Goal: Transaction & Acquisition: Purchase product/service

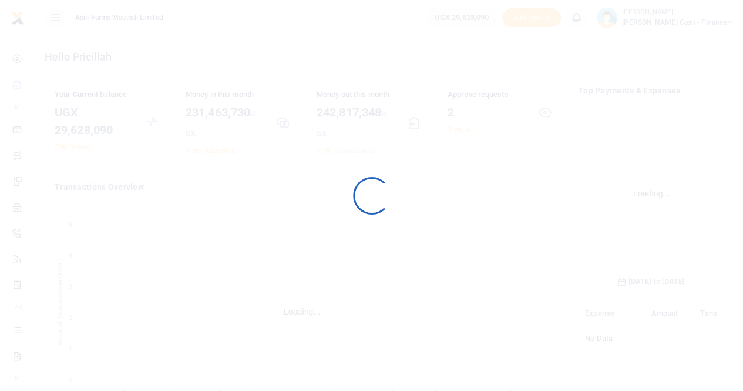
scroll to position [184, 136]
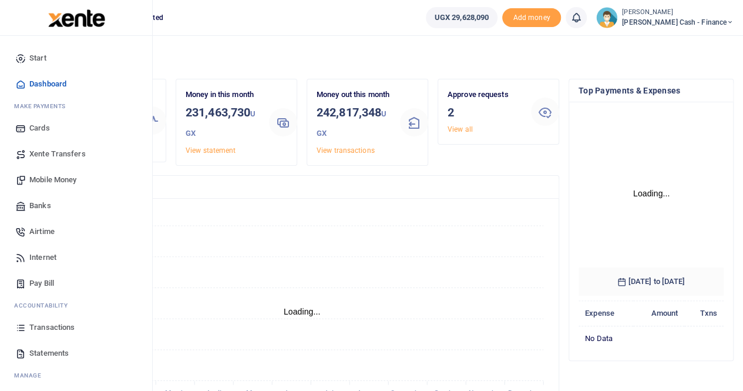
click at [58, 177] on span "Mobile Money" at bounding box center [52, 180] width 47 height 12
click at [54, 180] on span "Mobile Money" at bounding box center [52, 180] width 47 height 12
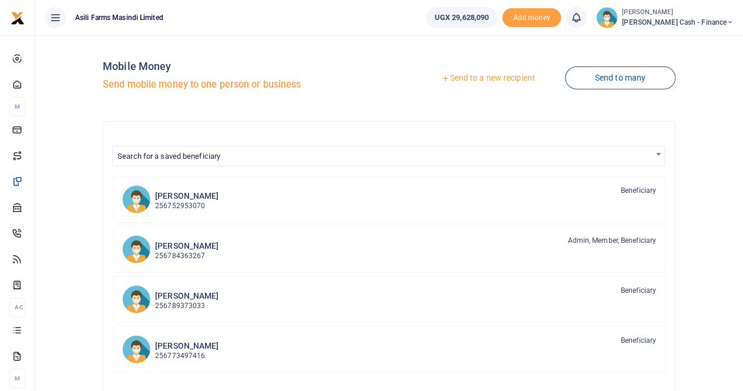
click at [480, 80] on link "Send to a new recipient" at bounding box center [487, 78] width 153 height 21
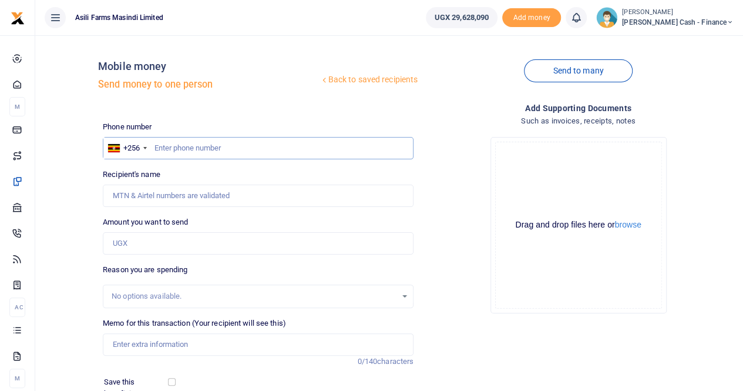
click at [165, 144] on input "text" at bounding box center [258, 148] width 311 height 22
paste input "0785216345"
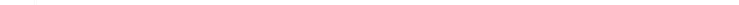
type input "0785216345"
type input "Peninah Nangobi"
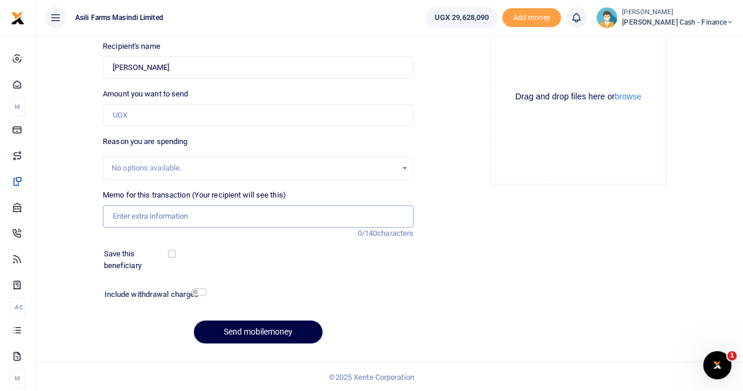
click at [125, 212] on input "Memo for this transaction (Your recipient will see this)" at bounding box center [258, 216] width 311 height 22
paste input "Fercilitation to Travel to Kampala from 30th Sept - 4th Oct"
click at [137, 228] on div "Memo for this transaction (Your recipient will see this) Fercilitation to Trave…" at bounding box center [258, 214] width 320 height 50
click at [120, 213] on input "Fercilitation to Travel to Kampala from 30th Sept - 4th Oct" at bounding box center [258, 216] width 311 height 22
click at [125, 213] on input "Farcilitation to Travel to Kampala from 30th Sept - 4th Oct" at bounding box center [258, 216] width 311 height 22
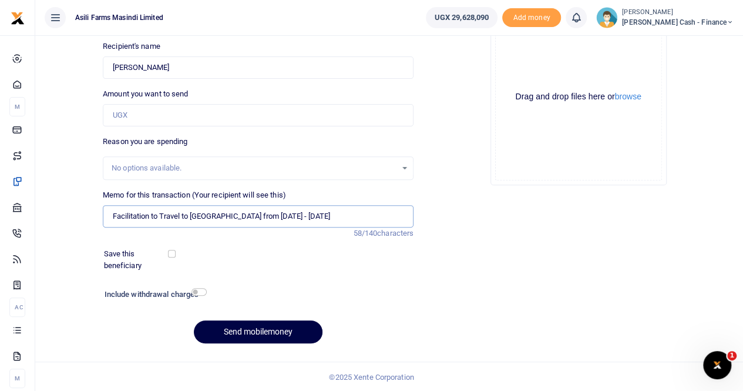
click at [279, 215] on input "Facilitation to Travel to Kampala from 30th Sept - 4th Oct" at bounding box center [258, 216] width 311 height 22
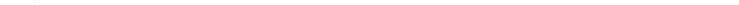
type input "Facilitation to Travel to Kampala from 30th Sept to 4th Oct"
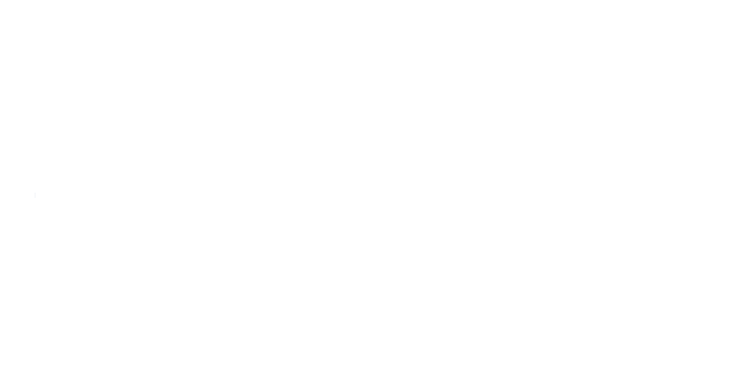
scroll to position [123, 0]
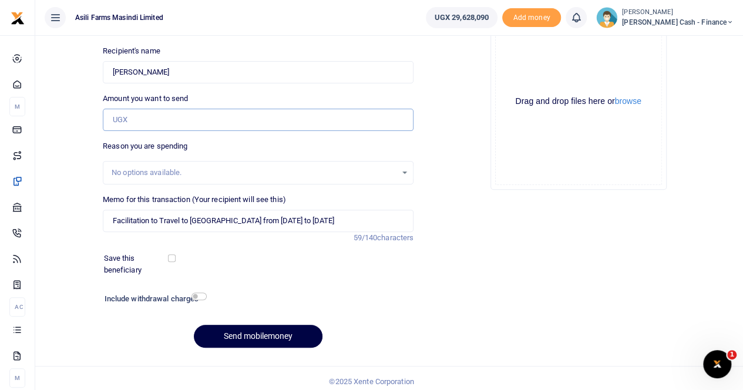
click at [142, 110] on input "Amount you want to send" at bounding box center [258, 120] width 311 height 22
type input "175,000"
click at [630, 103] on button "browse" at bounding box center [628, 101] width 26 height 9
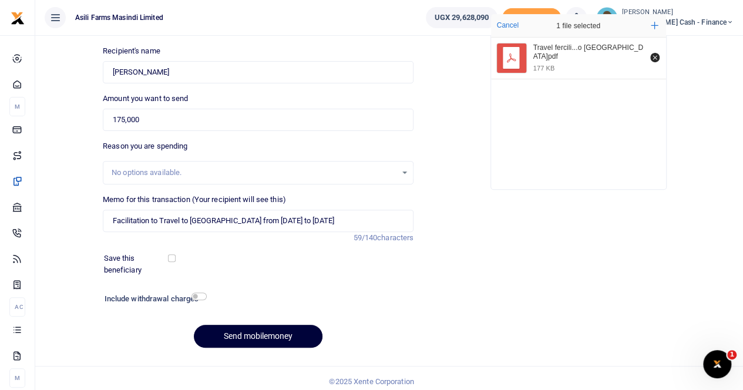
click at [234, 335] on button "Send mobilemoney" at bounding box center [258, 336] width 129 height 23
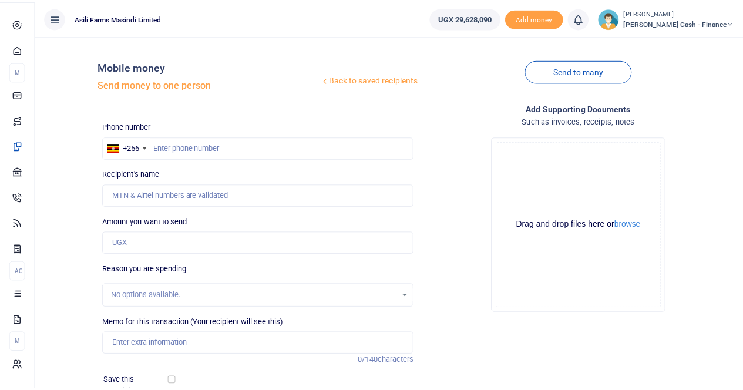
scroll to position [123, 0]
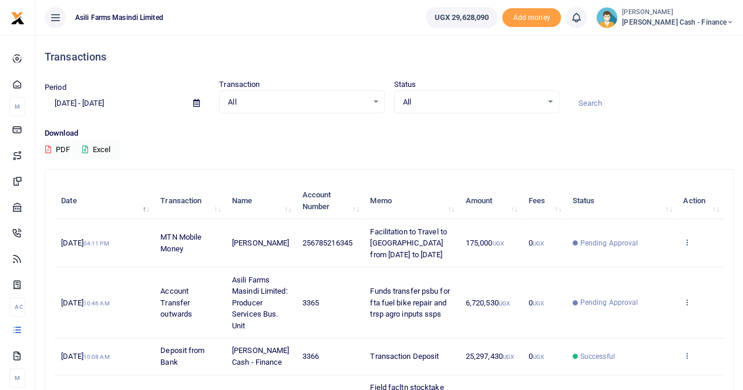
click at [688, 240] on icon at bounding box center [687, 242] width 8 height 8
click at [640, 287] on link "Send again" at bounding box center [644, 288] width 93 height 16
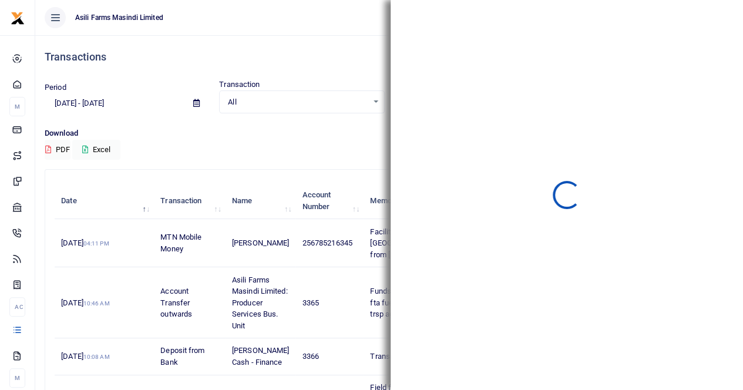
click at [365, 8] on ul "Asili Farms Masindi Limited" at bounding box center [225, 17] width 381 height 35
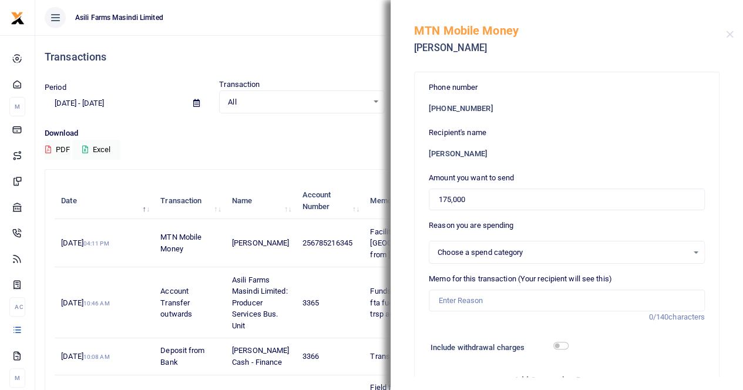
click at [329, 1] on ul "Asili Farms Masindi Limited" at bounding box center [225, 17] width 381 height 35
select select
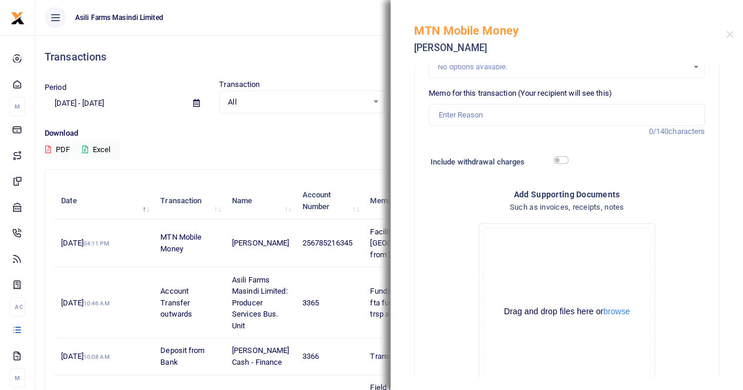
scroll to position [273, 0]
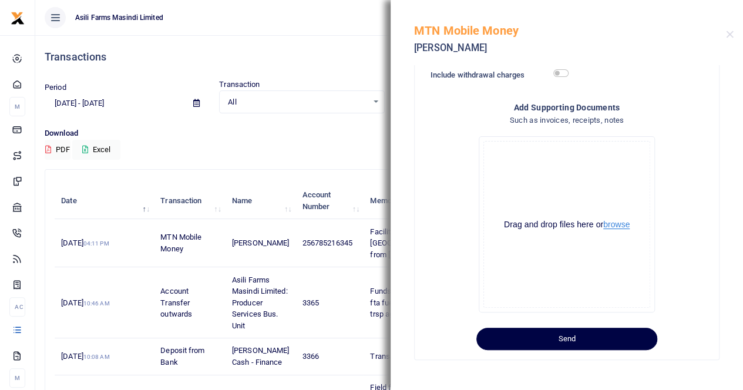
click at [610, 227] on button "browse" at bounding box center [616, 224] width 26 height 9
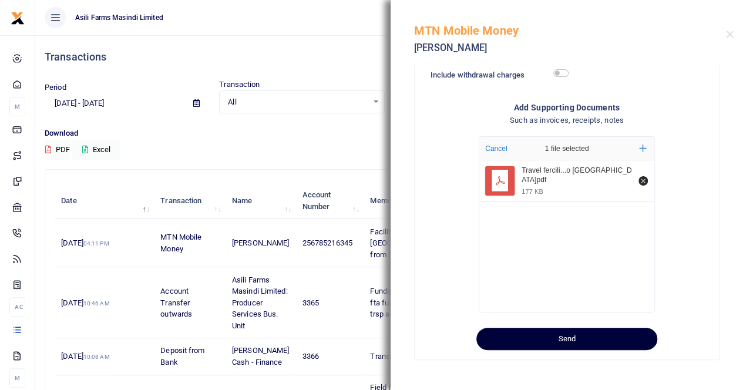
click at [540, 340] on button "Send" at bounding box center [566, 339] width 181 height 22
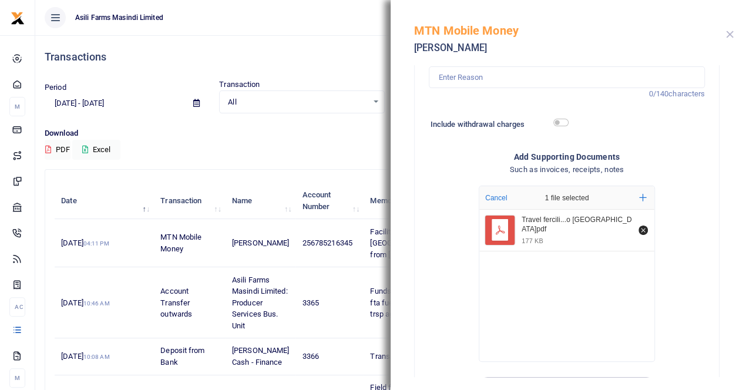
click at [731, 33] on button "Close" at bounding box center [730, 35] width 8 height 8
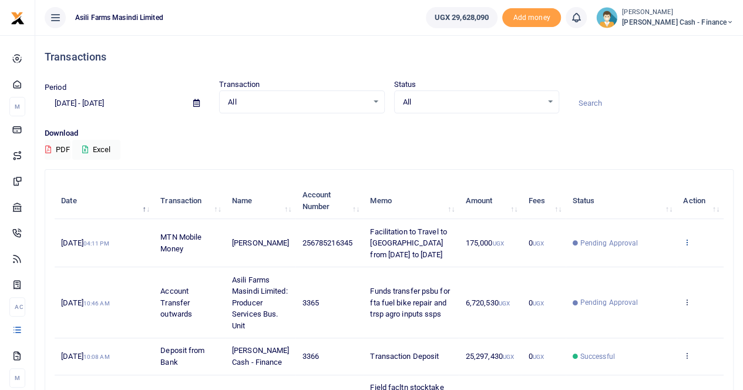
click at [689, 240] on icon at bounding box center [687, 242] width 8 height 8
click at [643, 261] on link "View details" at bounding box center [644, 262] width 93 height 16
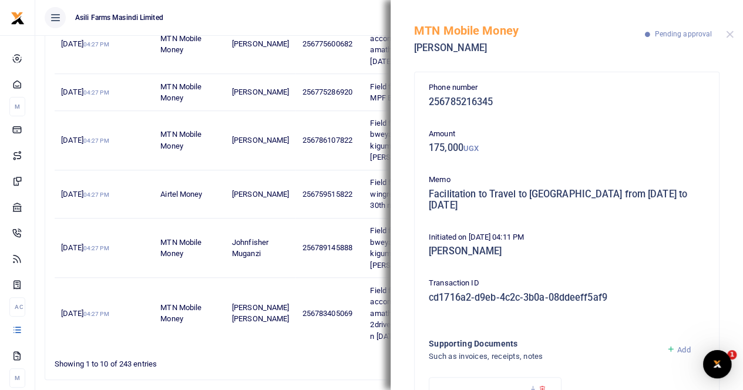
scroll to position [0, 0]
click at [733, 31] on div "MTN Mobile Money Peninah Nangobi Pending approval" at bounding box center [567, 32] width 352 height 65
click at [734, 34] on div "MTN Mobile Money Peninah Nangobi Pending approval" at bounding box center [567, 32] width 352 height 65
click at [731, 33] on button "Close" at bounding box center [730, 35] width 8 height 8
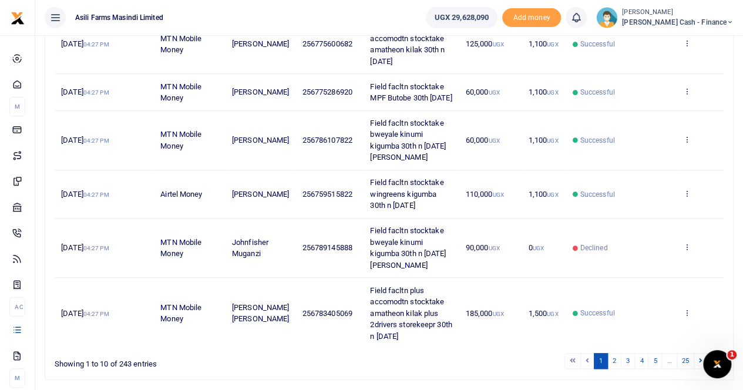
click at [688, 17] on span "Petty Cash - Finance" at bounding box center [678, 22] width 112 height 11
click at [675, 43] on link "Switch accounts" at bounding box center [649, 43] width 93 height 16
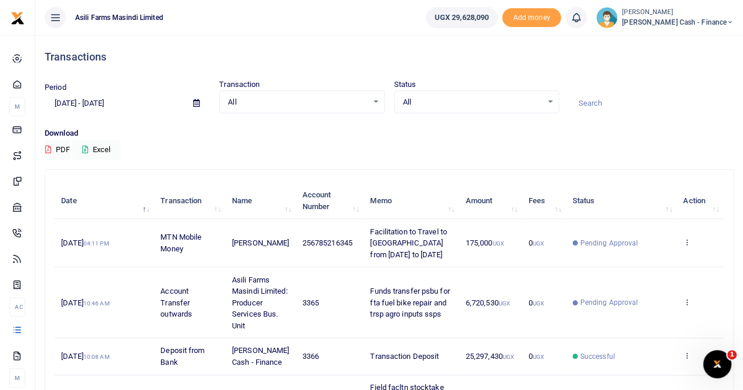
click at [695, 17] on span "Petty Cash - Finance" at bounding box center [678, 22] width 112 height 11
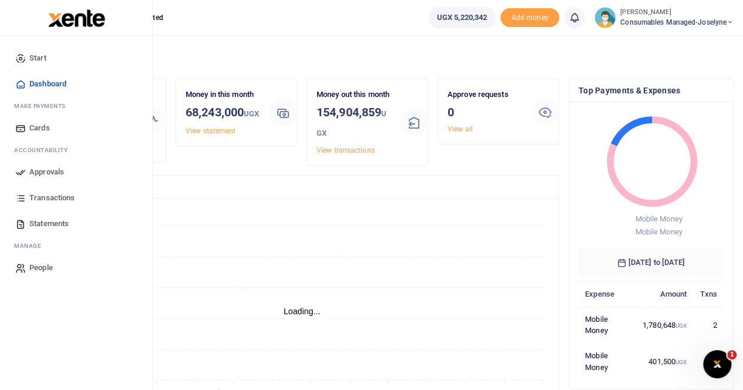
scroll to position [9, 9]
click at [45, 221] on span "Statements" at bounding box center [48, 224] width 39 height 12
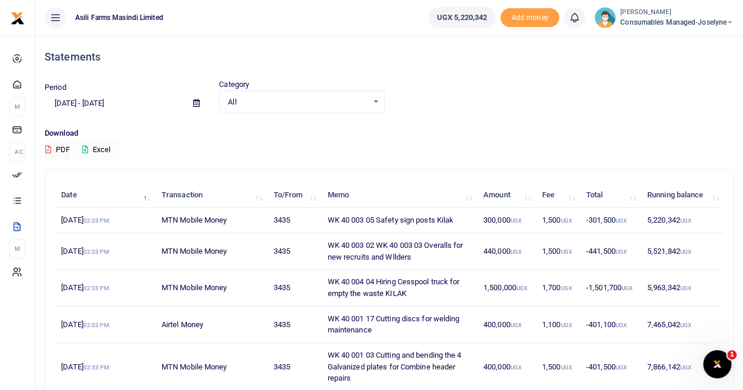
click at [107, 147] on button "Excel" at bounding box center [96, 150] width 48 height 20
